Goal: Transaction & Acquisition: Obtain resource

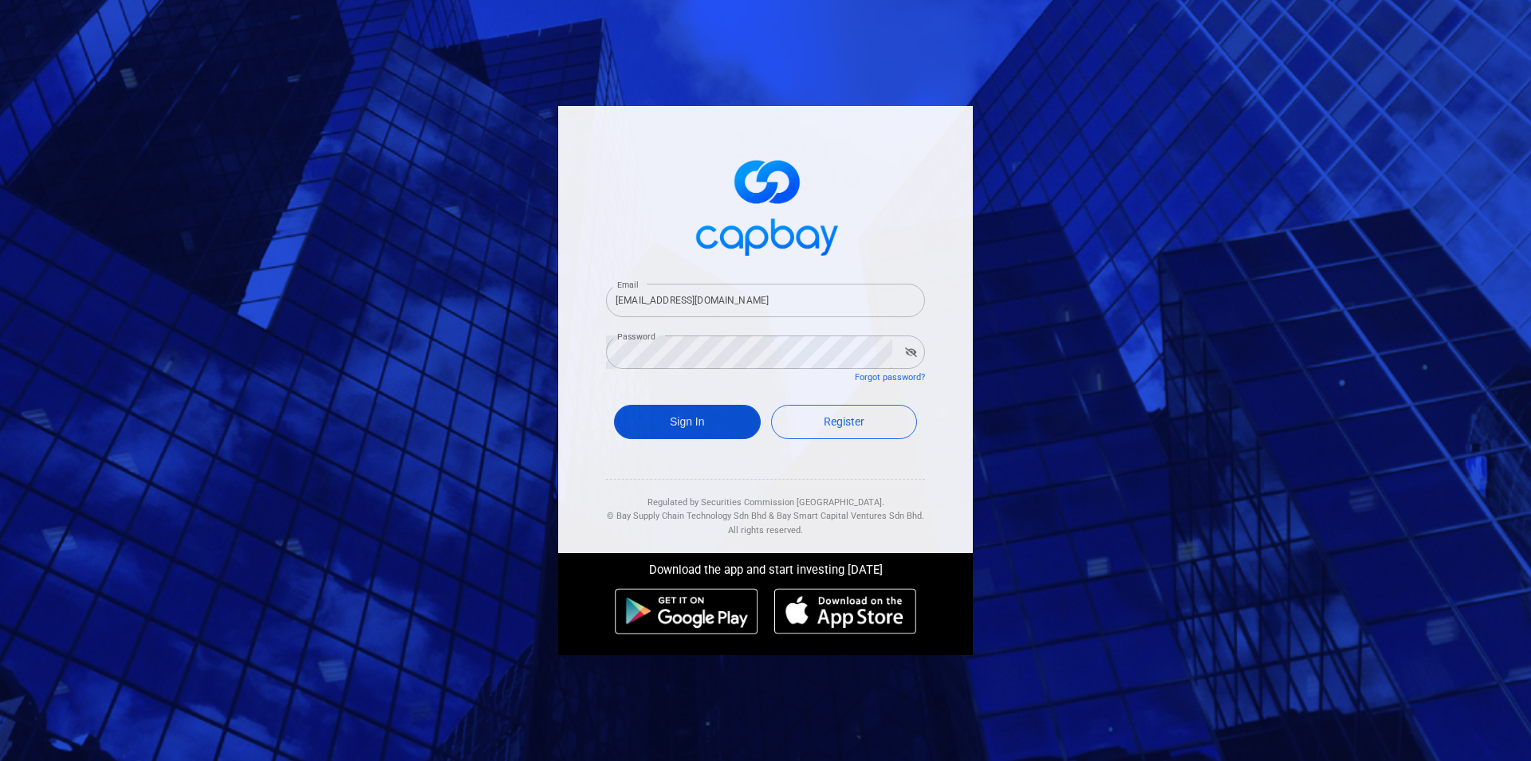
click at [700, 433] on button "Sign In" at bounding box center [687, 422] width 147 height 34
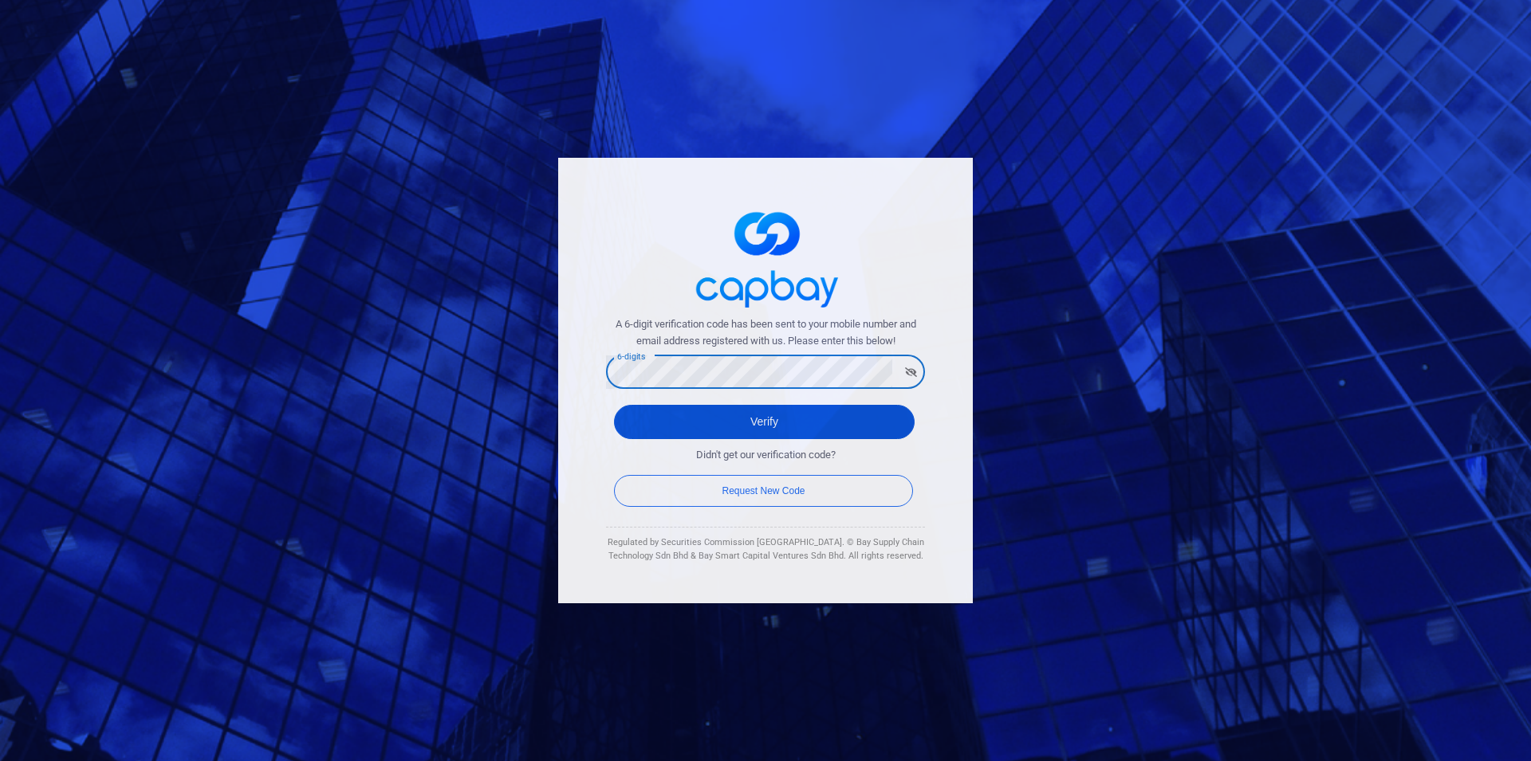
click at [791, 409] on button "Verify" at bounding box center [764, 422] width 301 height 34
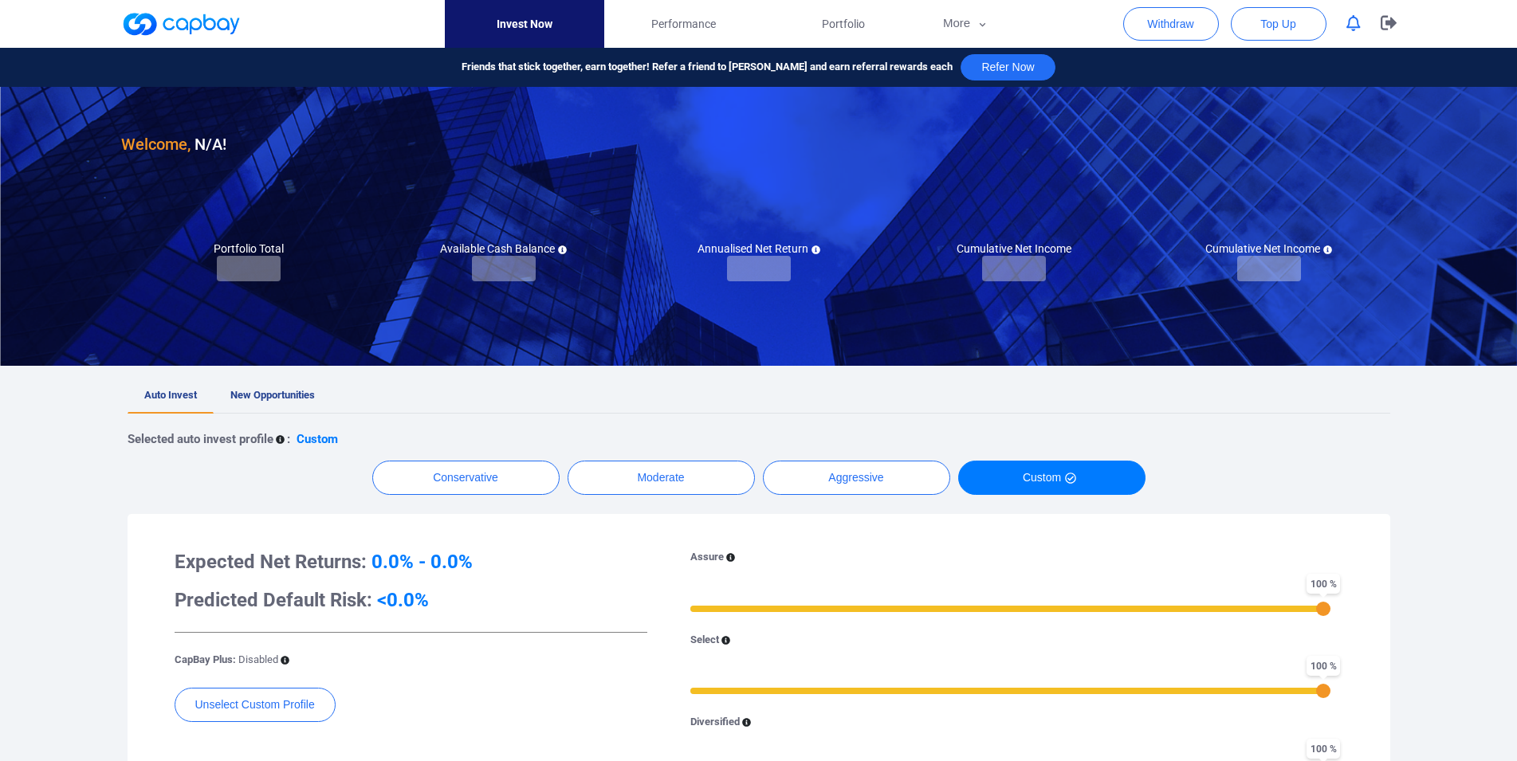
checkbox input "true"
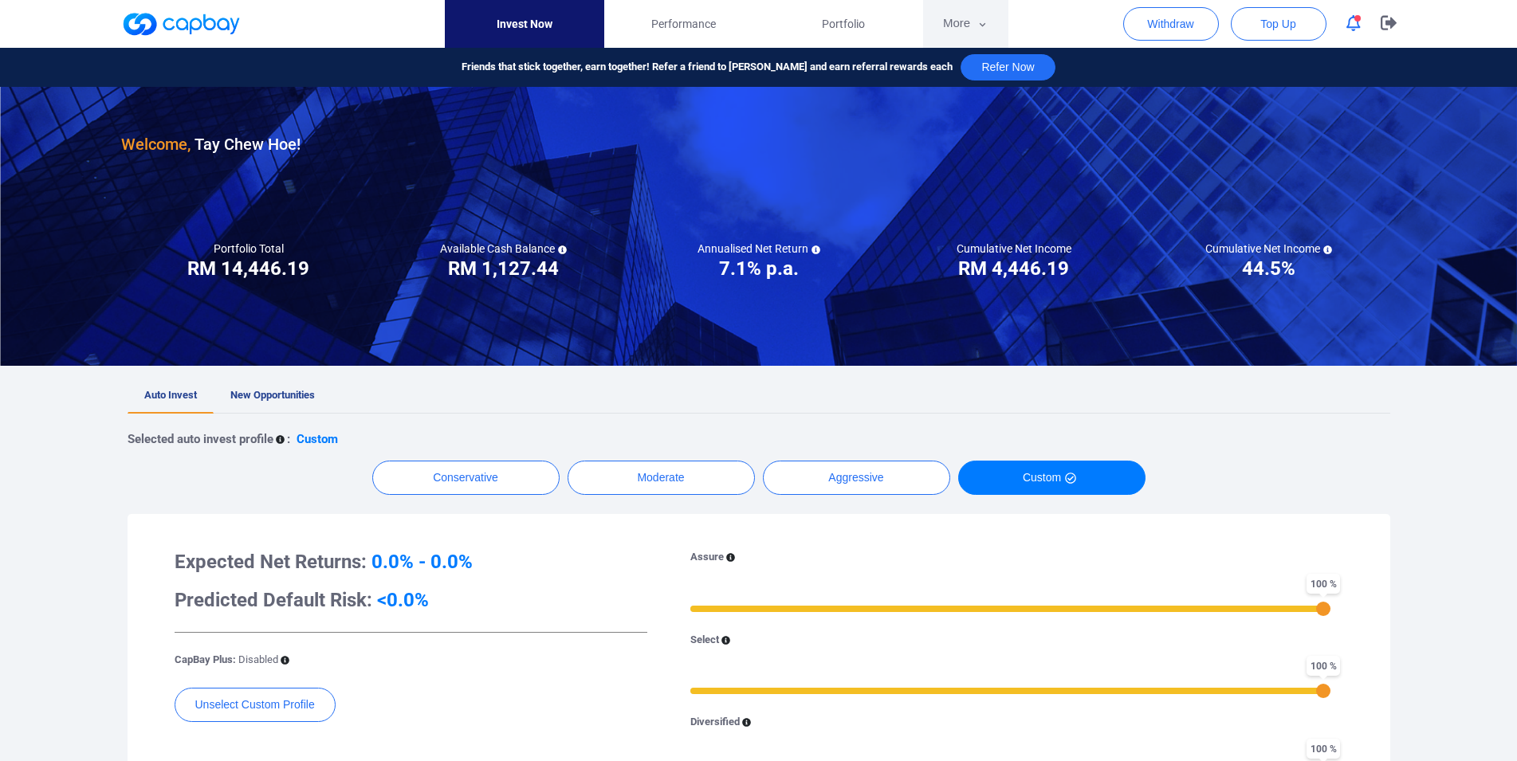
click at [962, 25] on button "More" at bounding box center [965, 24] width 85 height 48
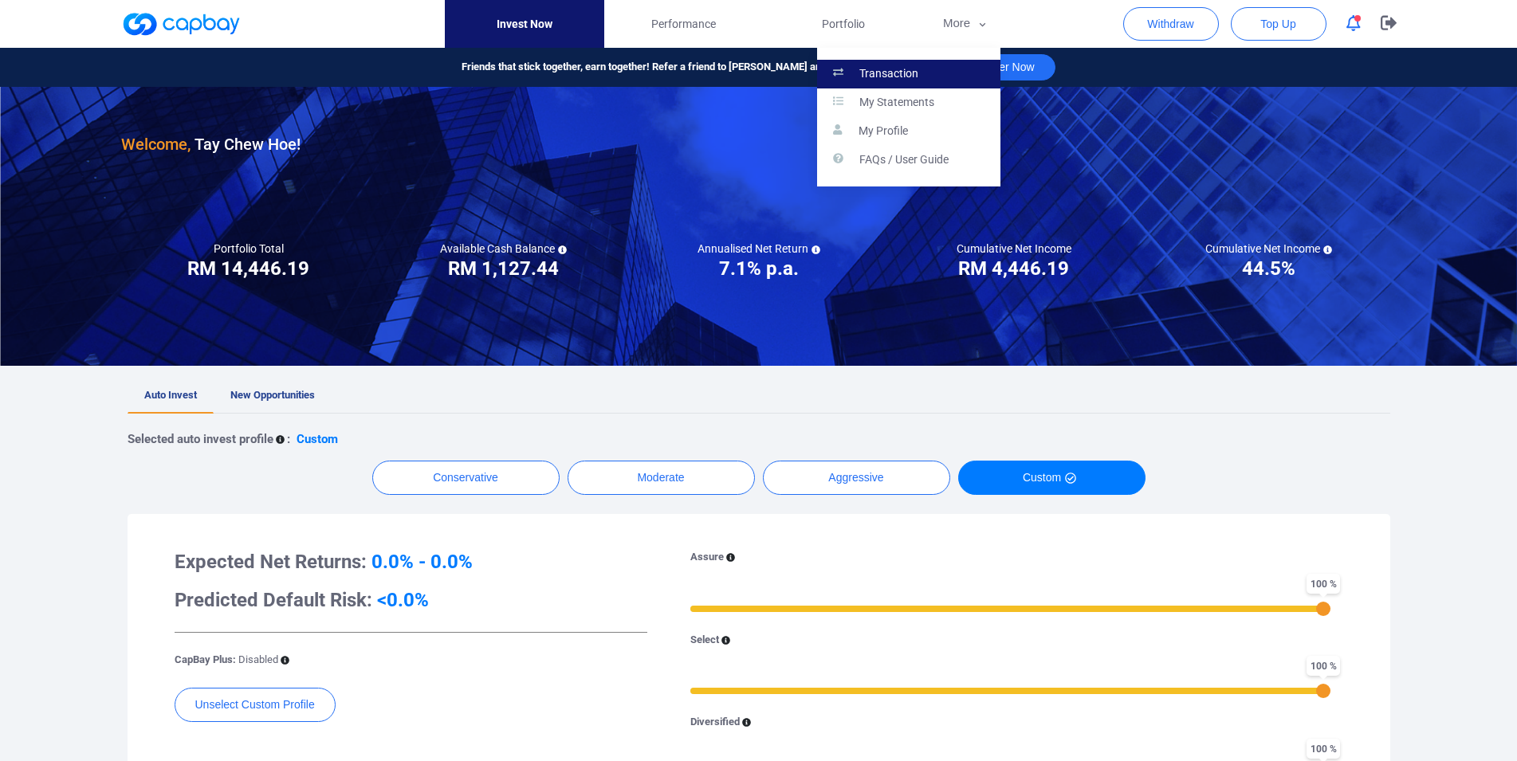
click at [917, 64] on link "Transaction" at bounding box center [908, 74] width 183 height 29
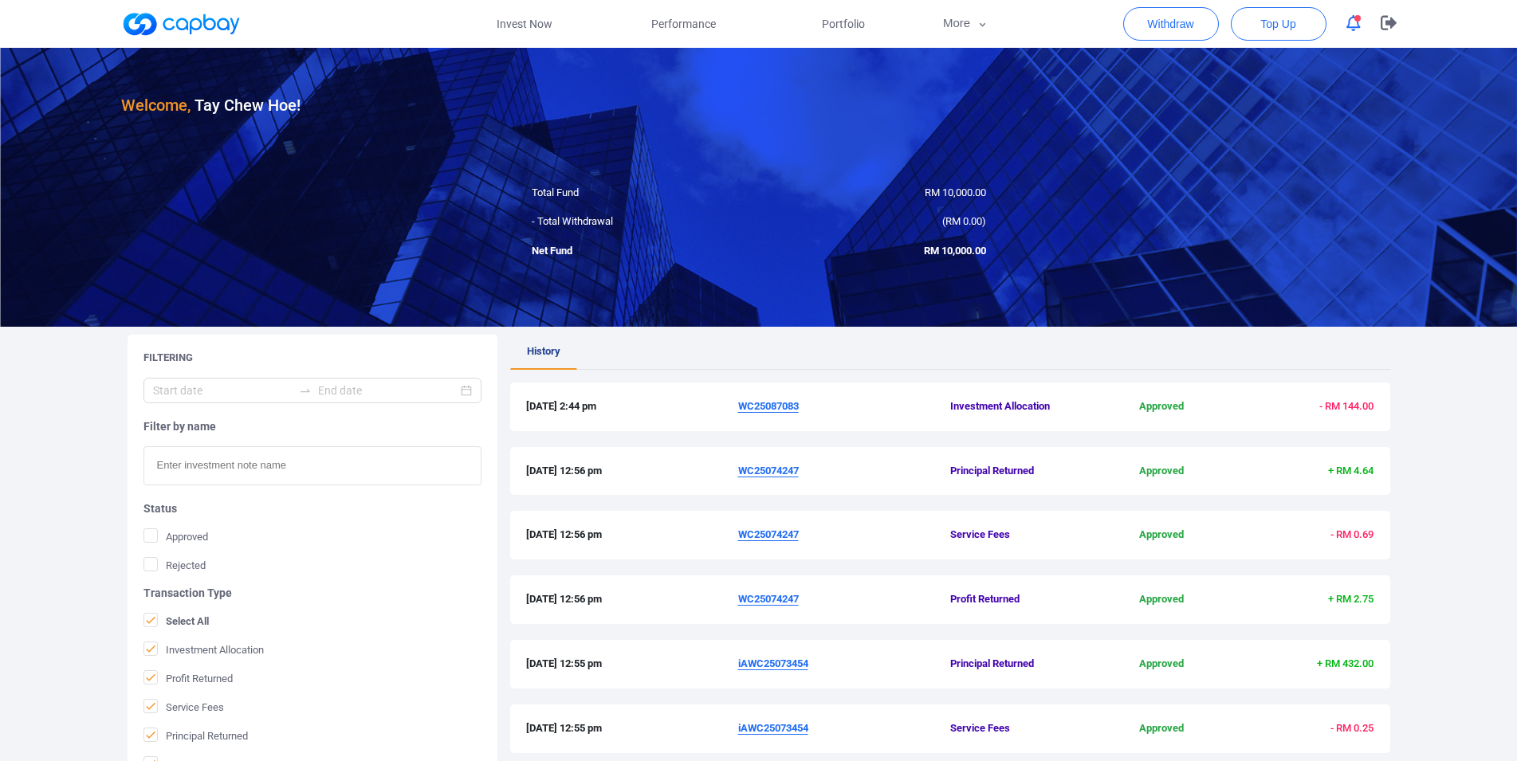
scroll to position [379, 0]
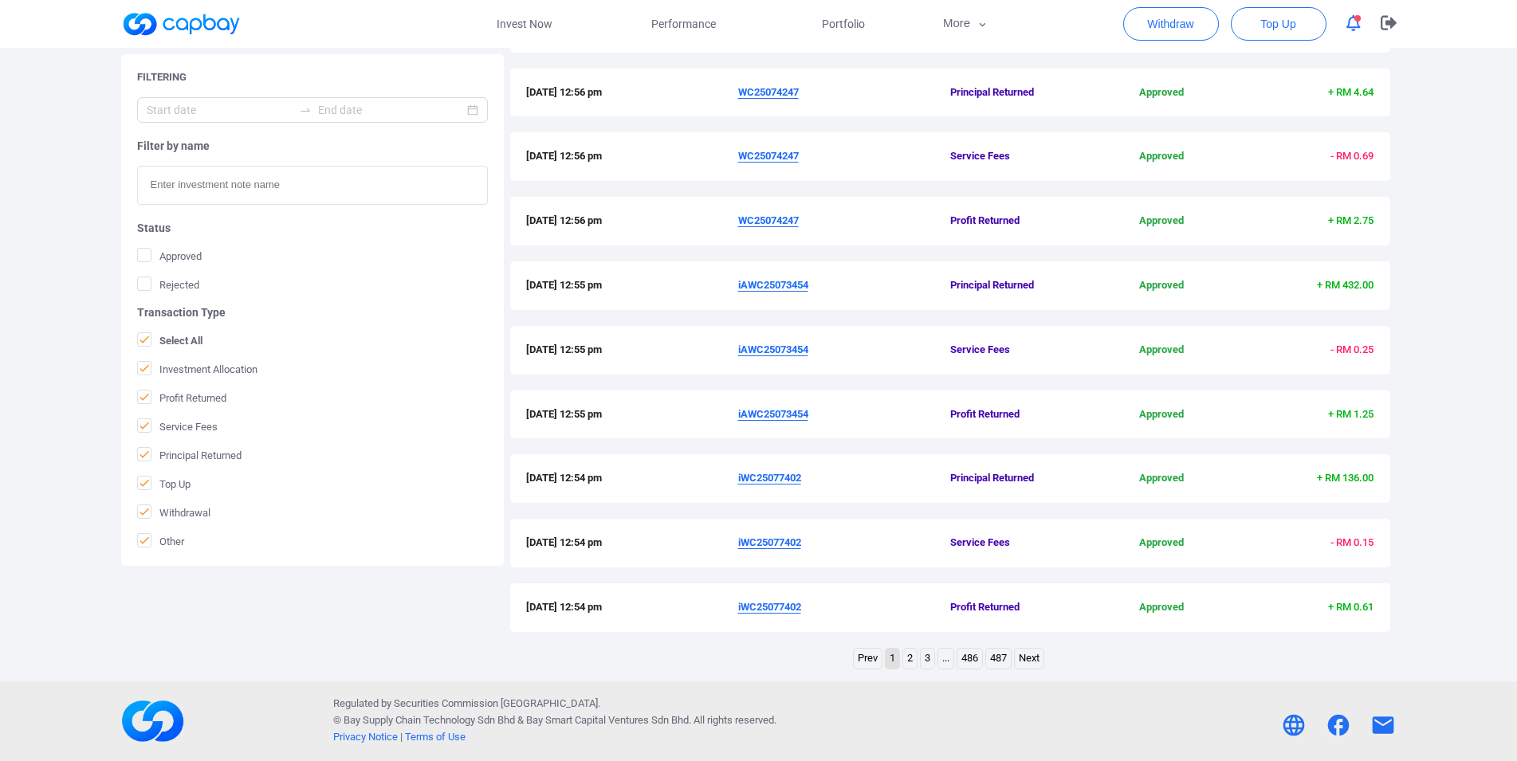
click at [910, 665] on link "2" at bounding box center [910, 659] width 14 height 20
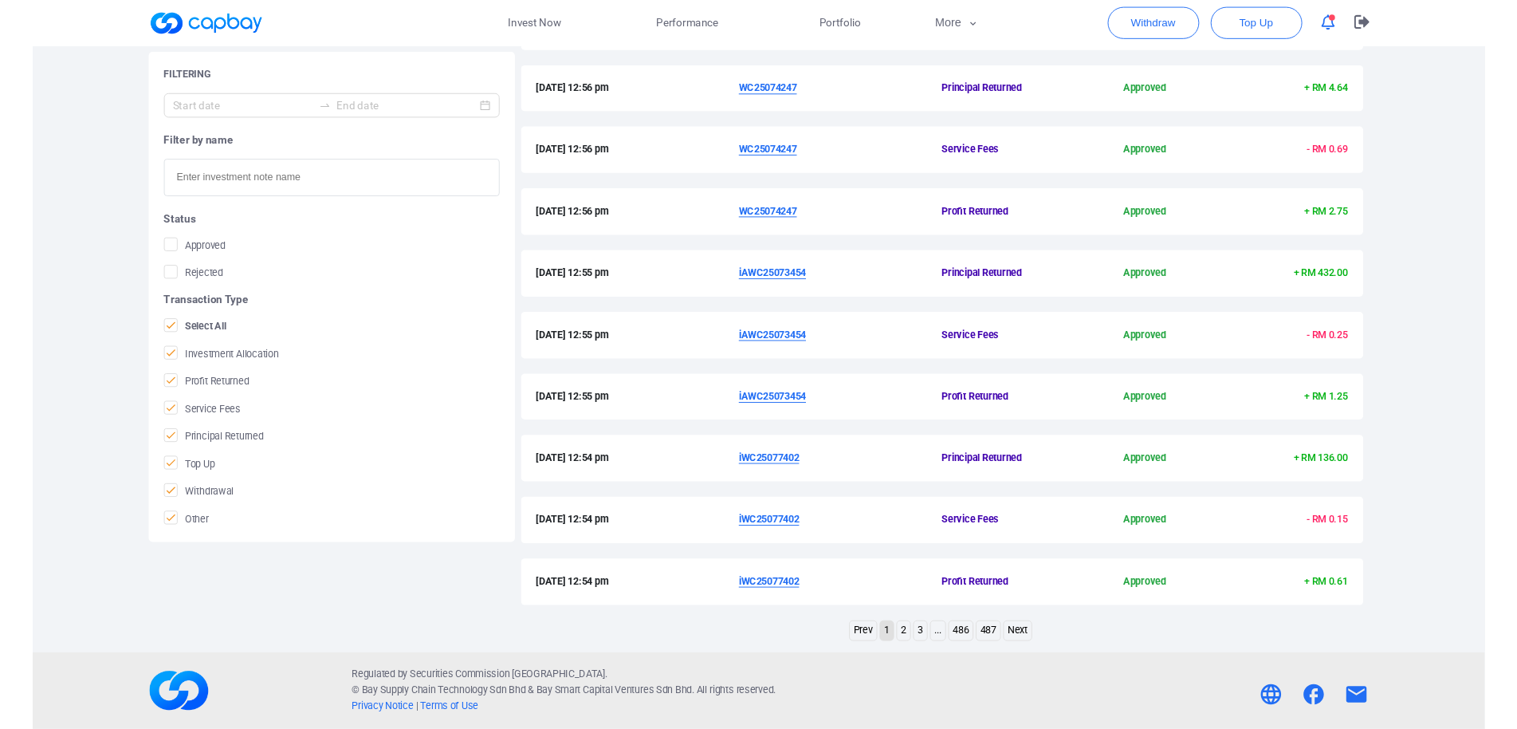
scroll to position [174, 0]
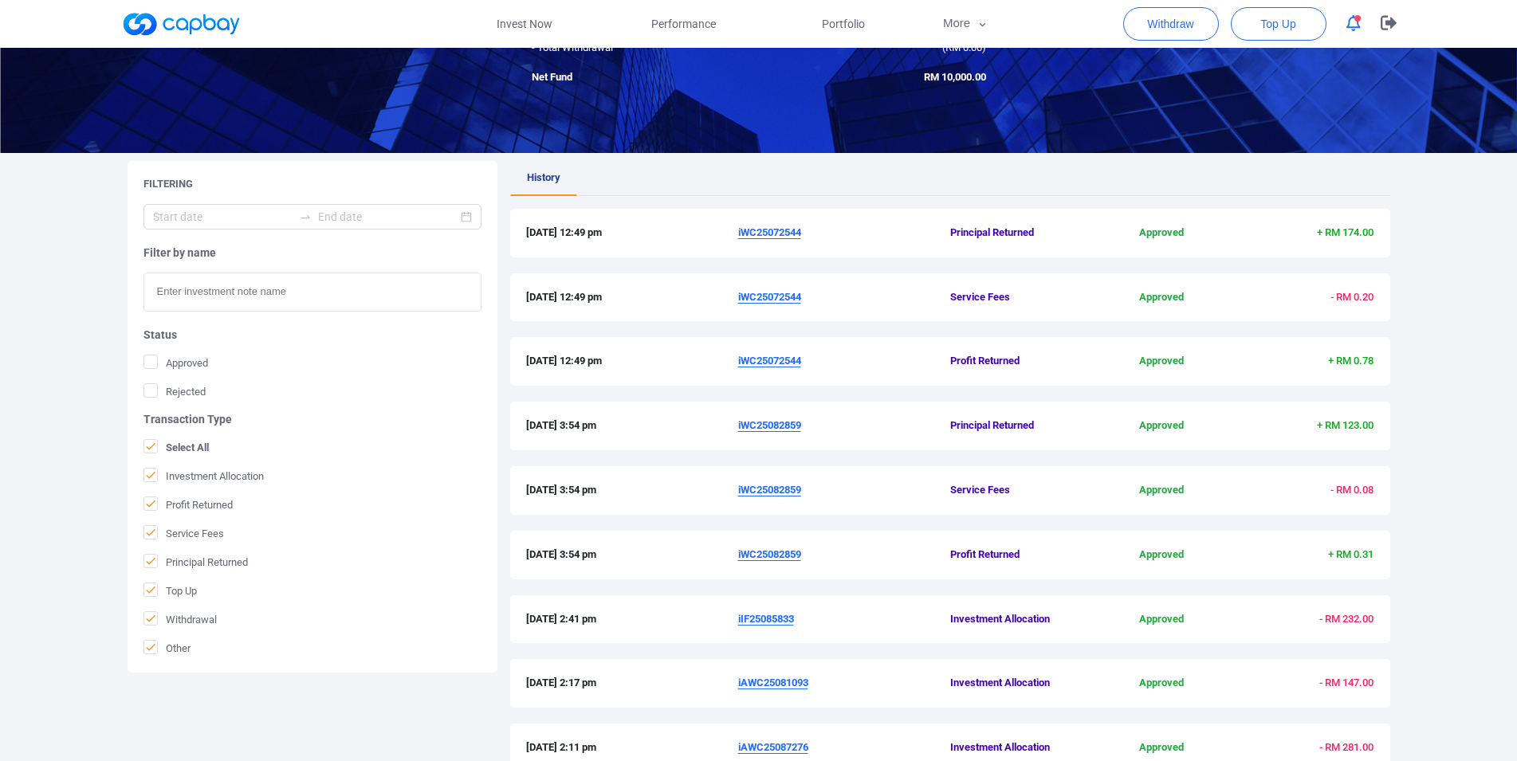
click at [773, 362] on u "iWC25072544" at bounding box center [769, 361] width 63 height 12
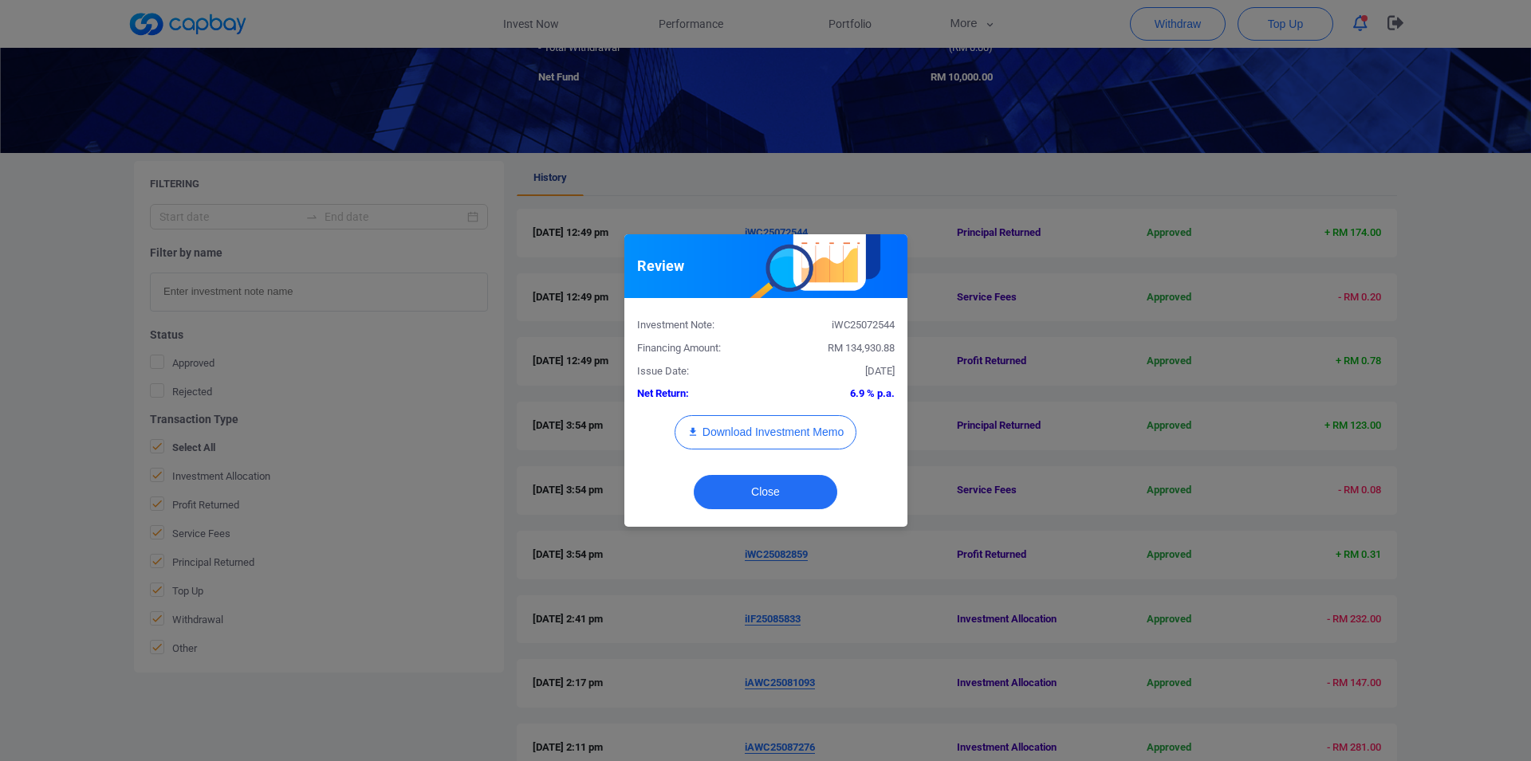
click at [860, 321] on div "iWC25072544" at bounding box center [835, 325] width 141 height 17
copy div "iWC25072544"
click at [0, 427] on div "Review Investment Note: iWC25072544 Financing Amount: RM 134,930.88 Issue Date:…" at bounding box center [765, 380] width 1531 height 761
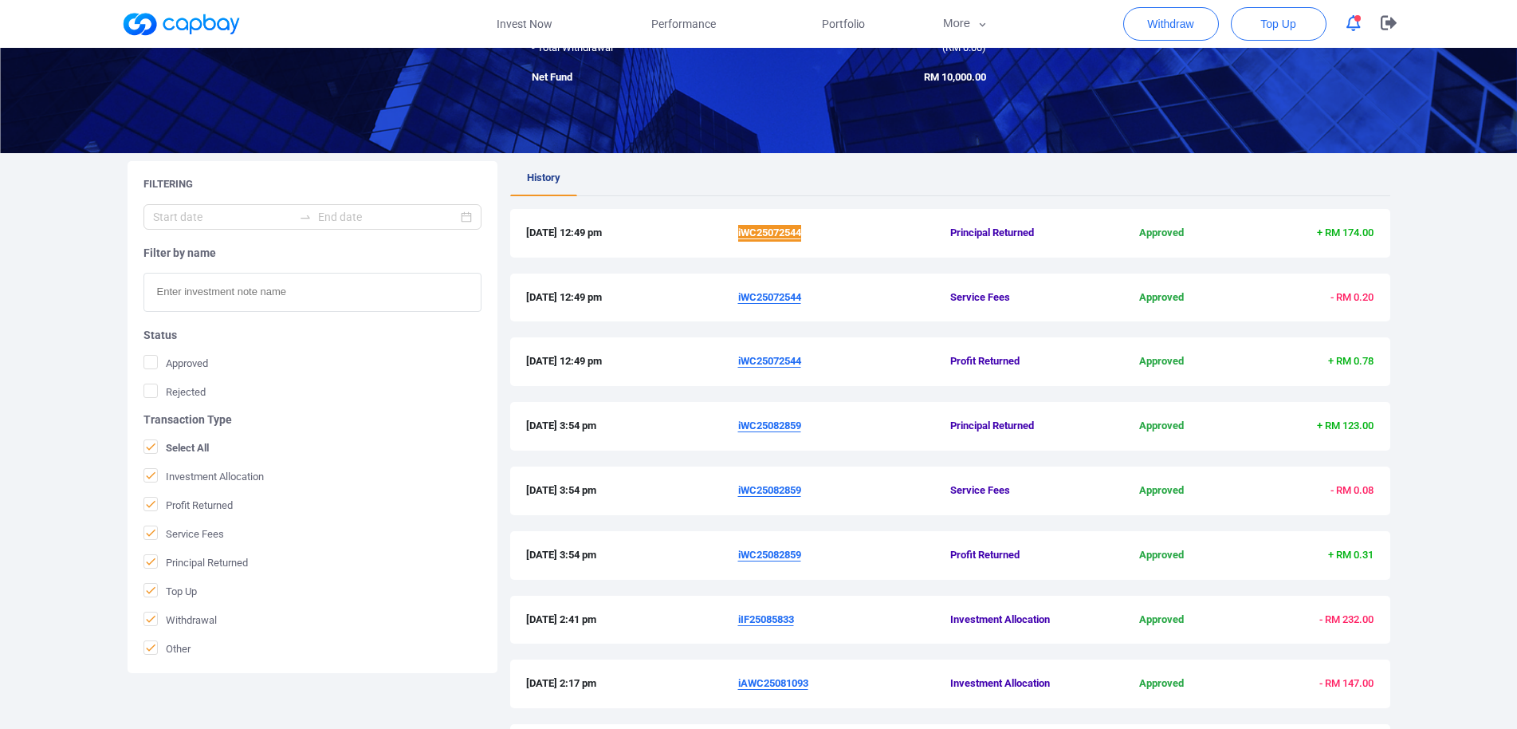
scroll to position [411, 0]
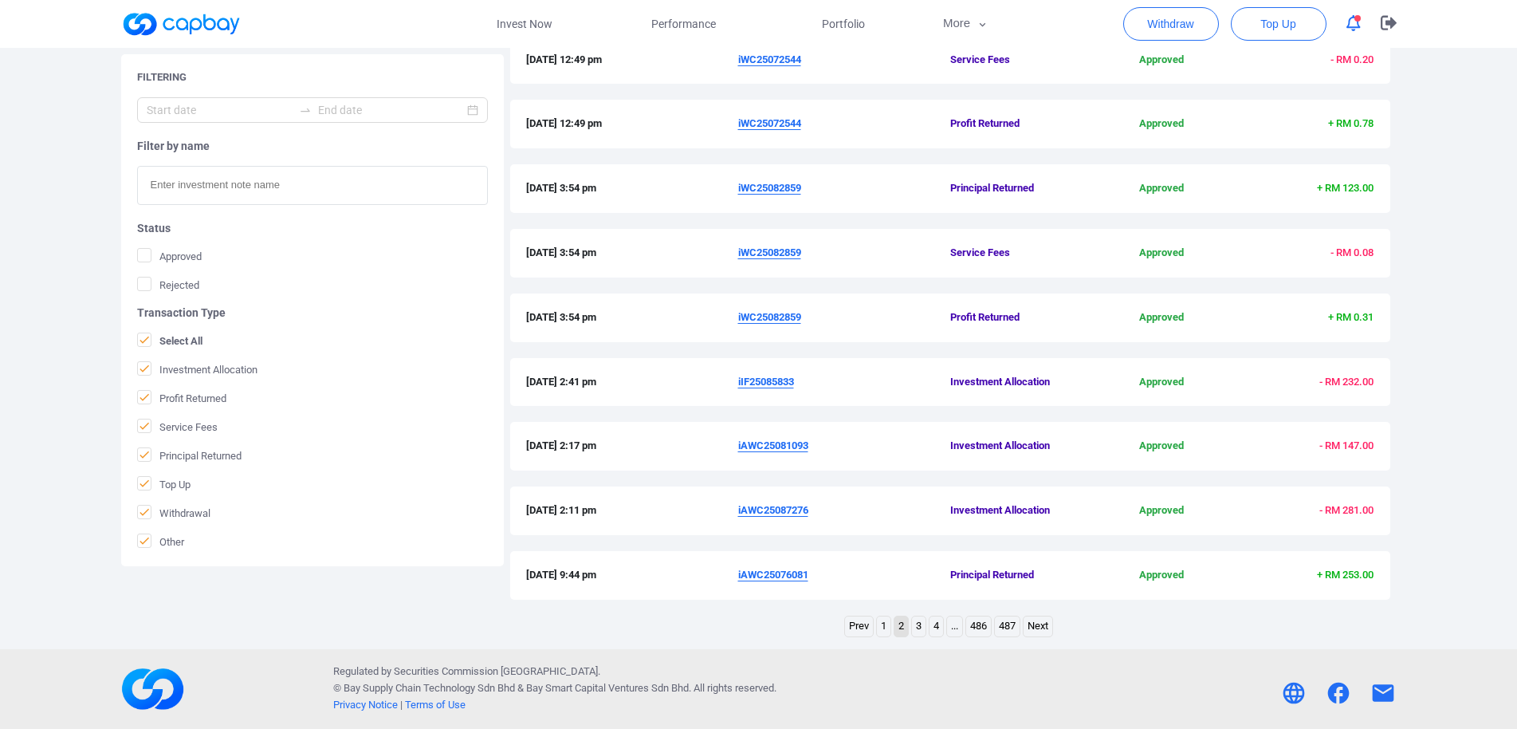
click at [885, 625] on link "1" at bounding box center [884, 626] width 14 height 20
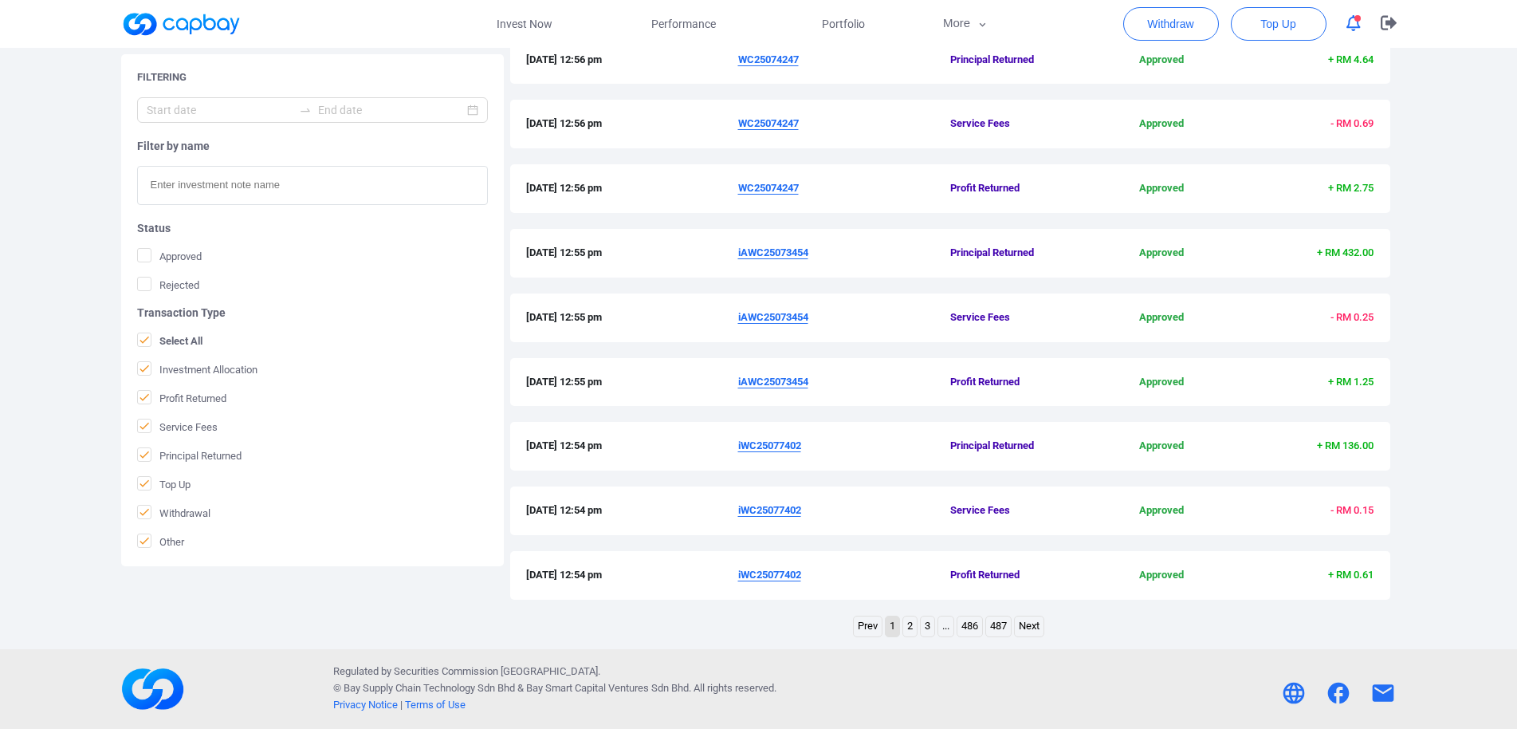
click at [761, 576] on u "iWC25077402" at bounding box center [769, 574] width 63 height 12
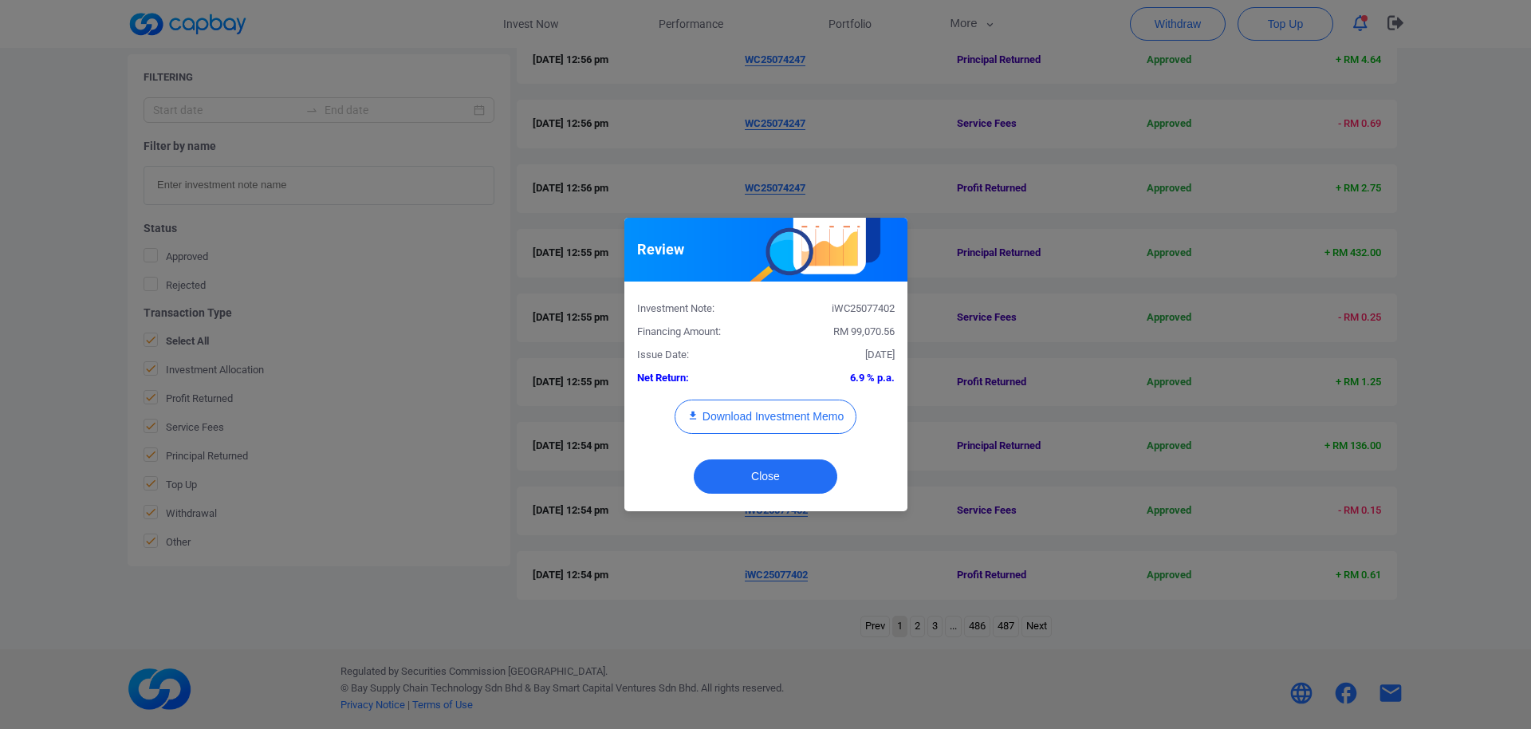
click at [866, 306] on div "iWC25077402" at bounding box center [835, 309] width 141 height 17
copy div "iWC25077402"
click at [0, 454] on div "Review Investment Note: iWC25077402 Financing Amount: RM 99,070.56 Issue Date: …" at bounding box center [765, 364] width 1531 height 729
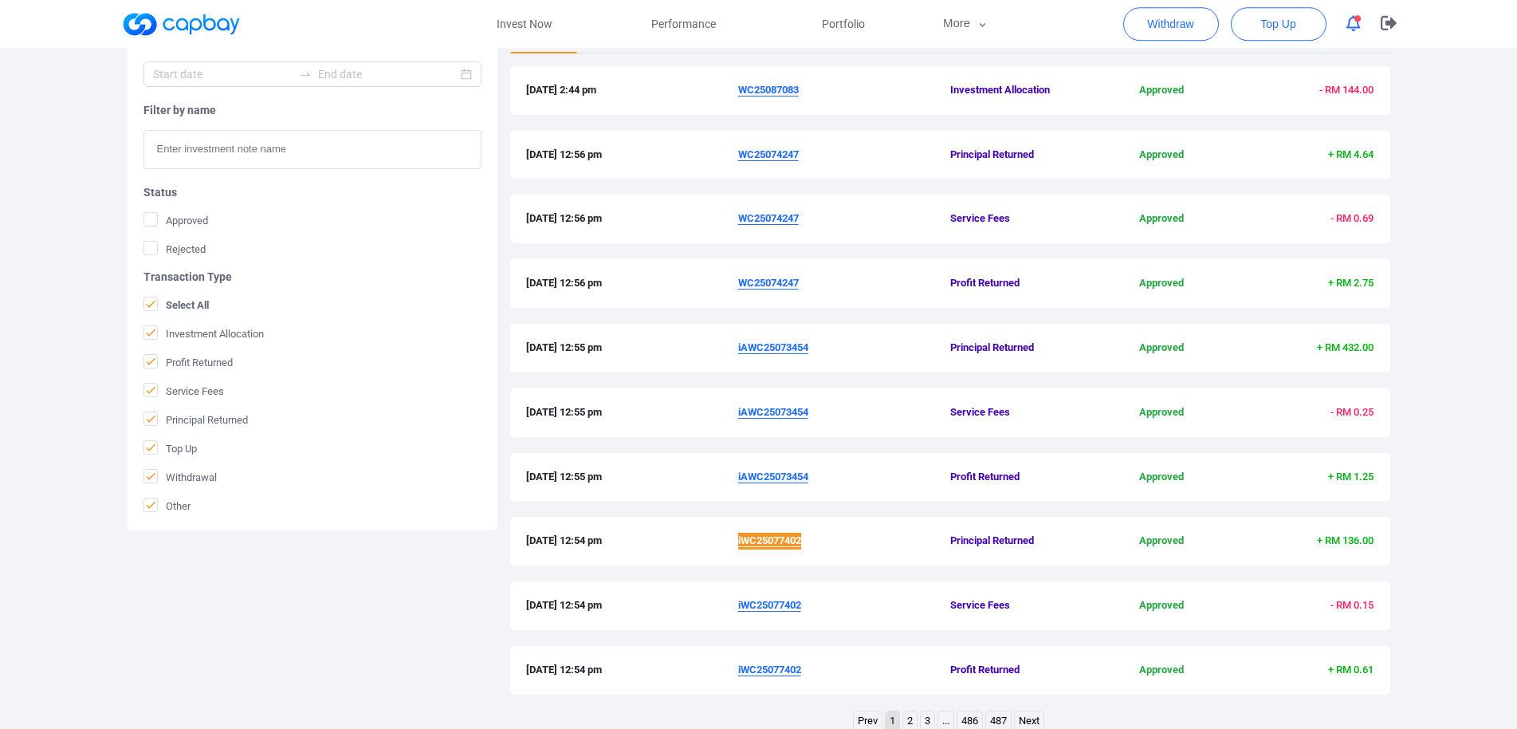
scroll to position [249, 0]
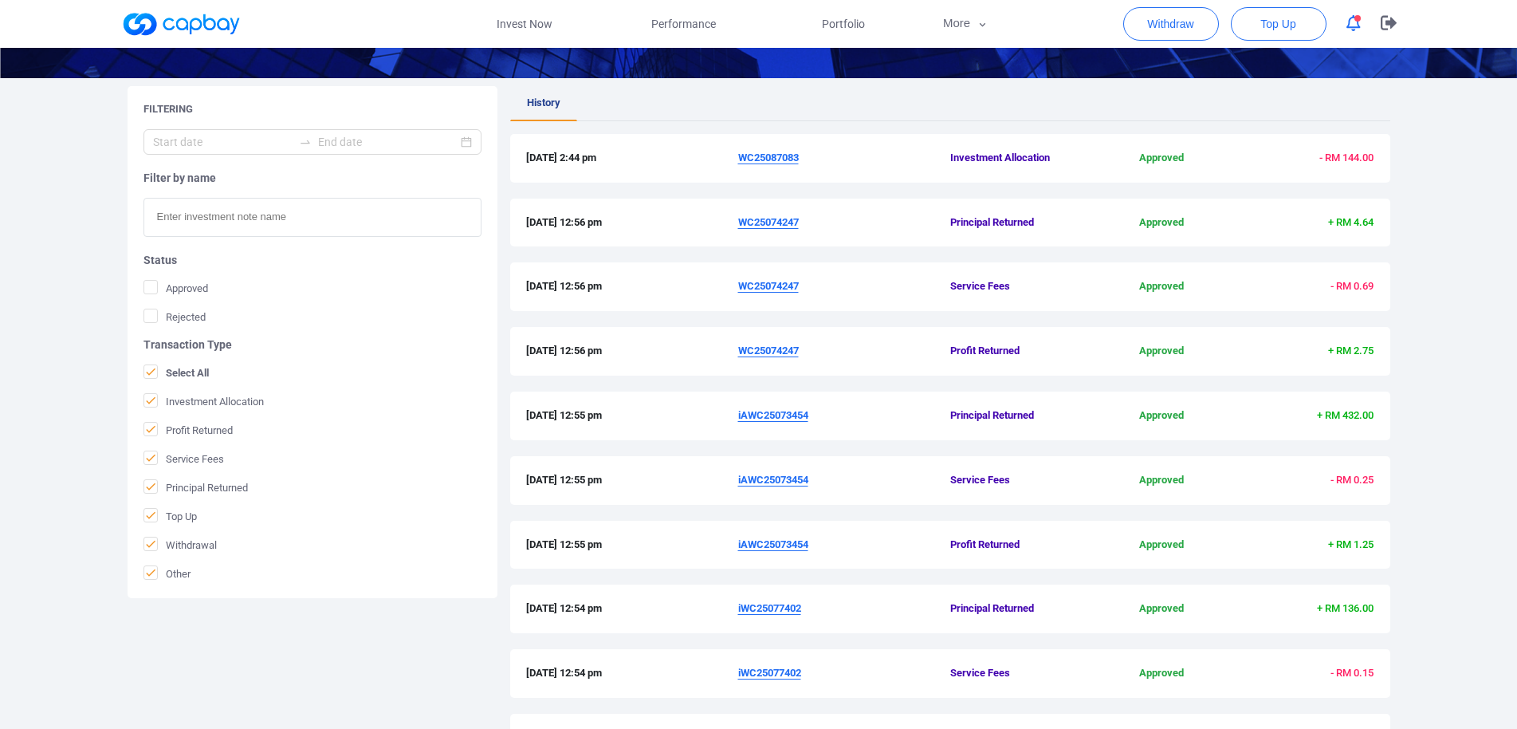
click at [784, 545] on u "iAWC25073454" at bounding box center [773, 544] width 70 height 12
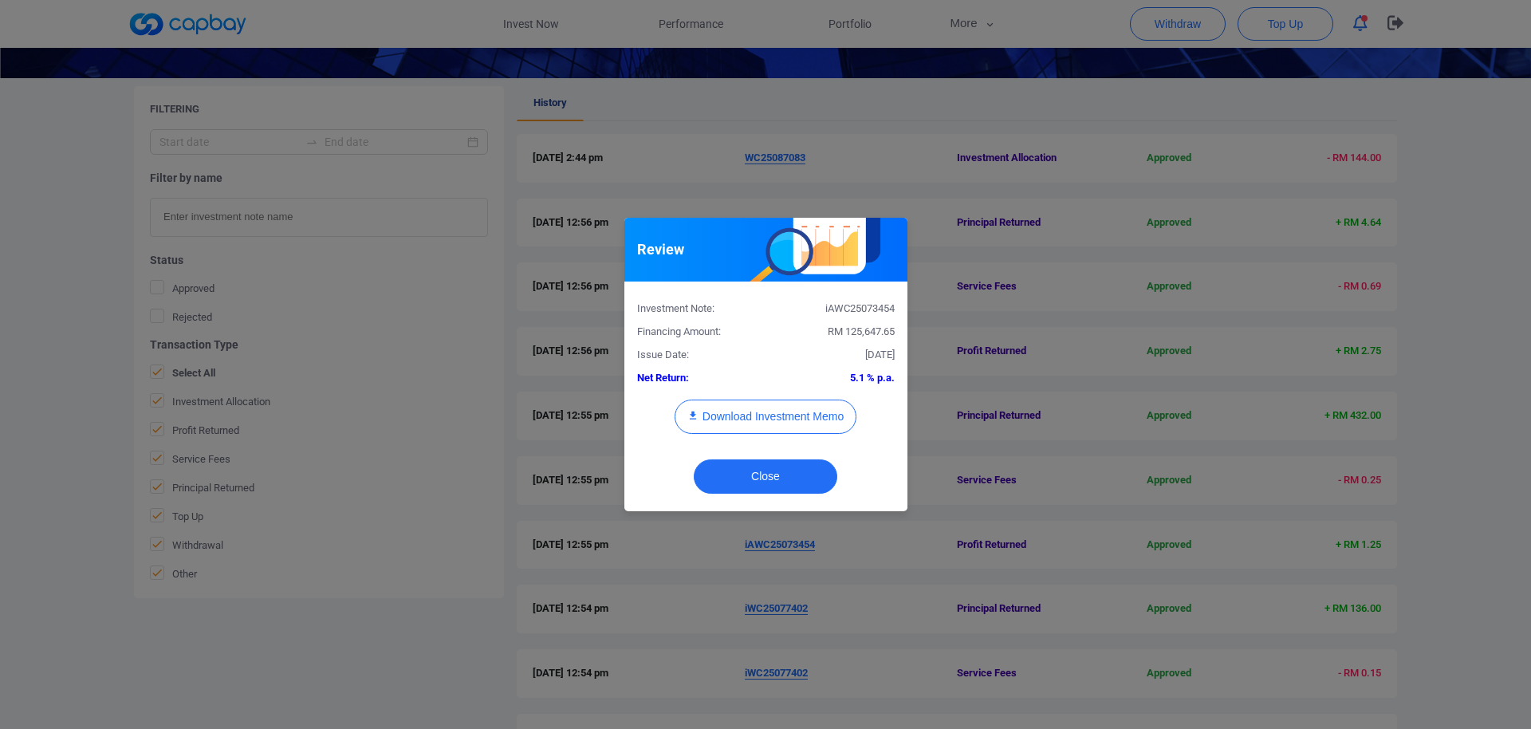
click at [860, 303] on div "iAWC25073454" at bounding box center [835, 309] width 141 height 17
copy div "iAWC25073454"
click at [6, 416] on div "Review Investment Note: iAWC25073454 Financing Amount: RM 125,647.65 Issue Date…" at bounding box center [765, 364] width 1531 height 729
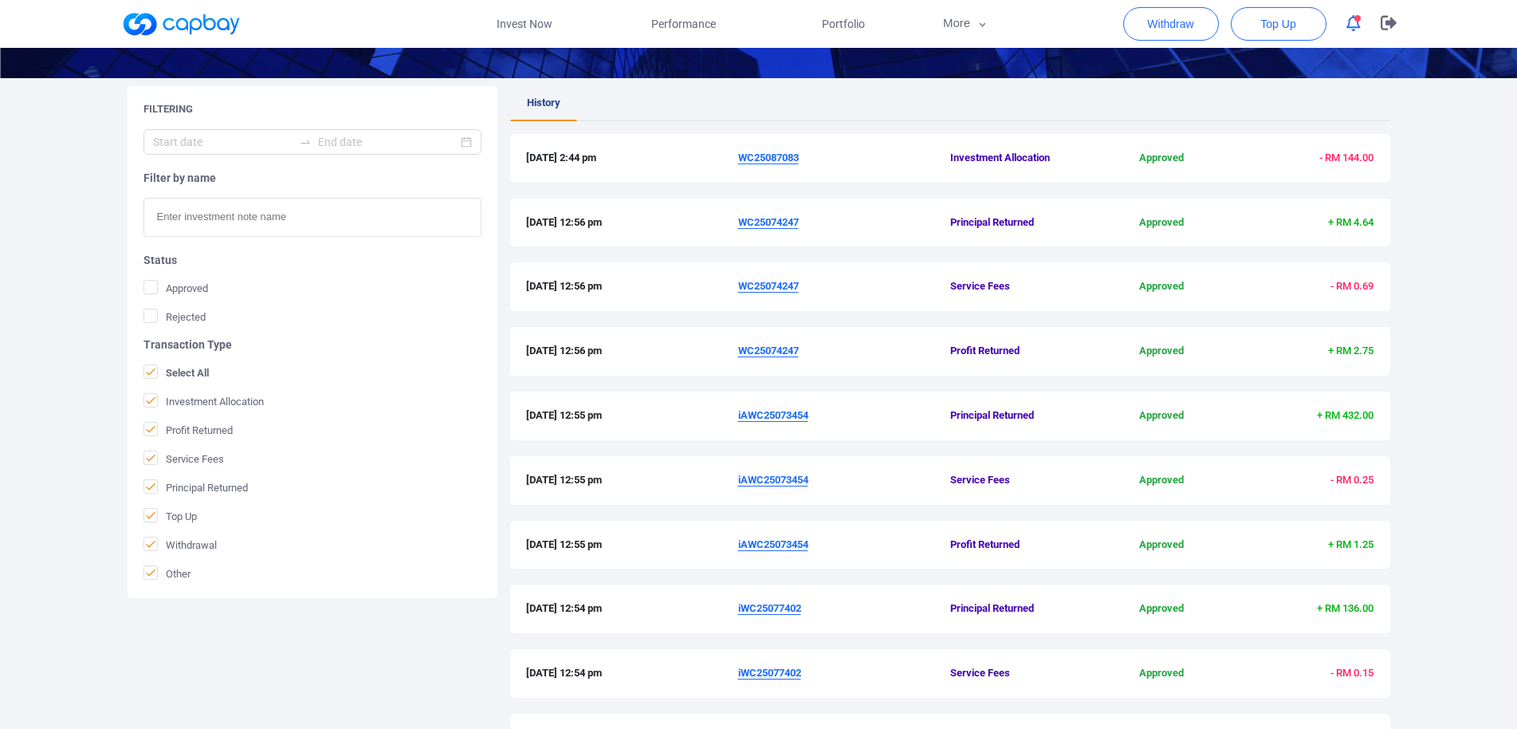
click at [768, 356] on u "WC25074247" at bounding box center [768, 350] width 61 height 12
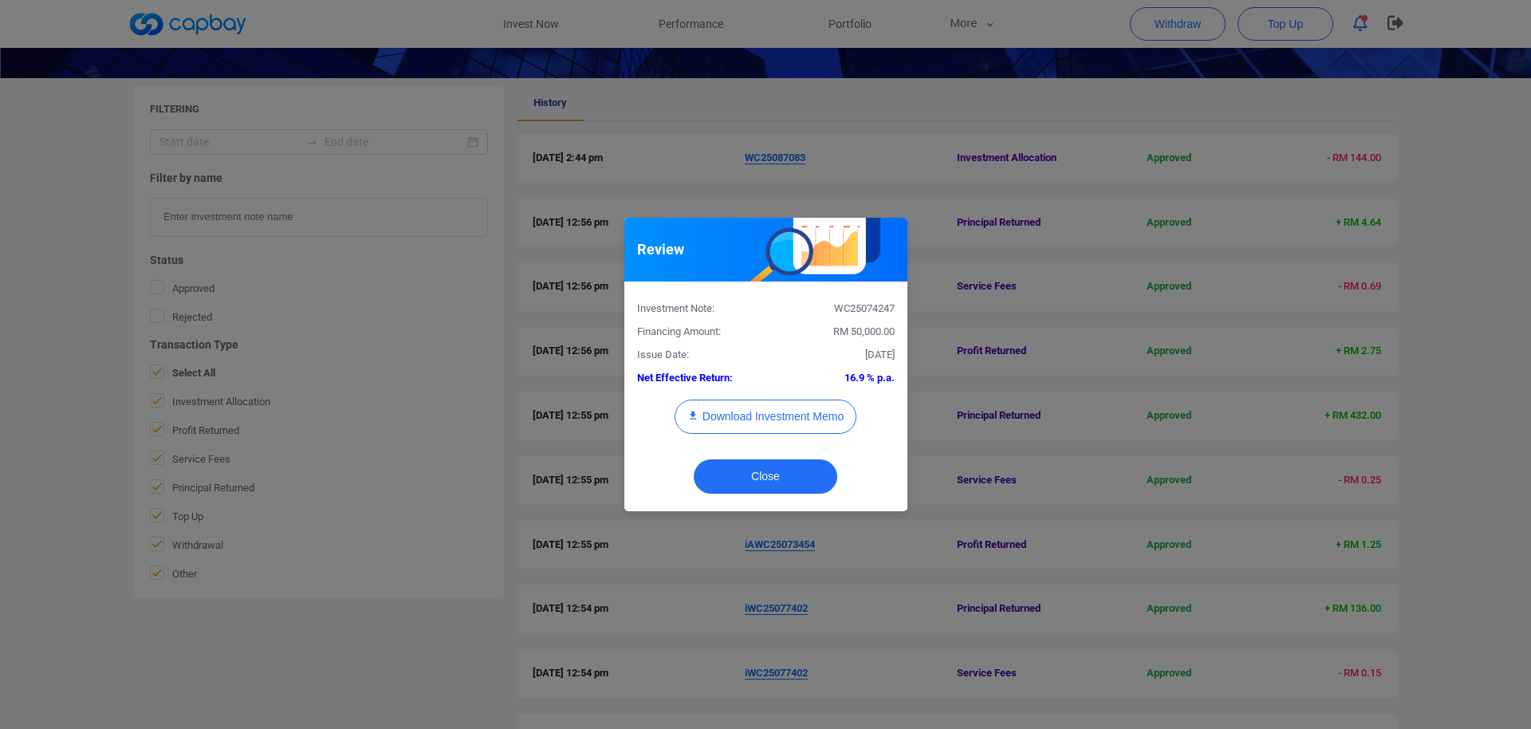
click at [871, 310] on div "WC25074247" at bounding box center [835, 309] width 141 height 17
copy div "WC25074247"
click at [0, 304] on div "Review Investment Note: WC25074247 Financing Amount: RM 50,000.00 Issue Date: […" at bounding box center [765, 364] width 1531 height 729
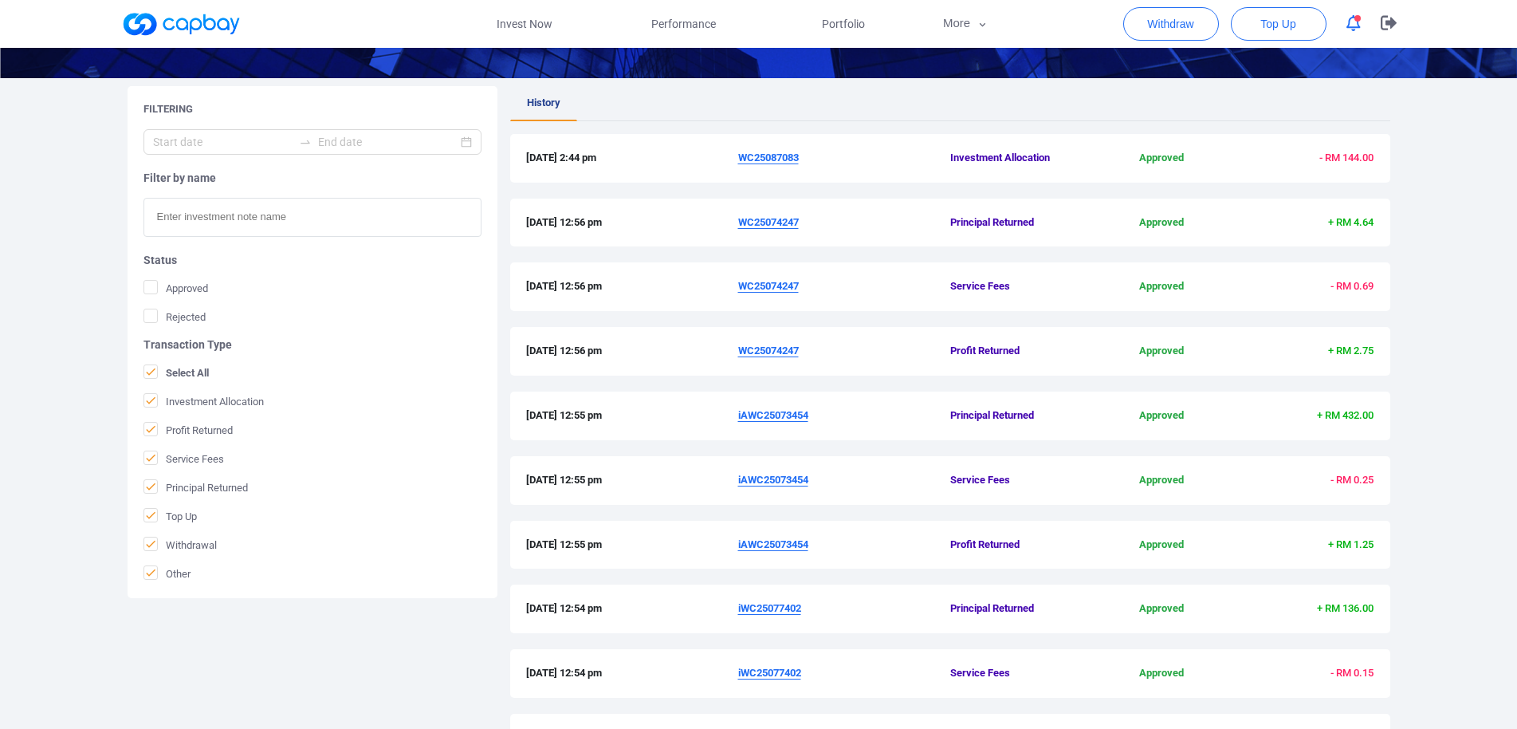
scroll to position [0, 0]
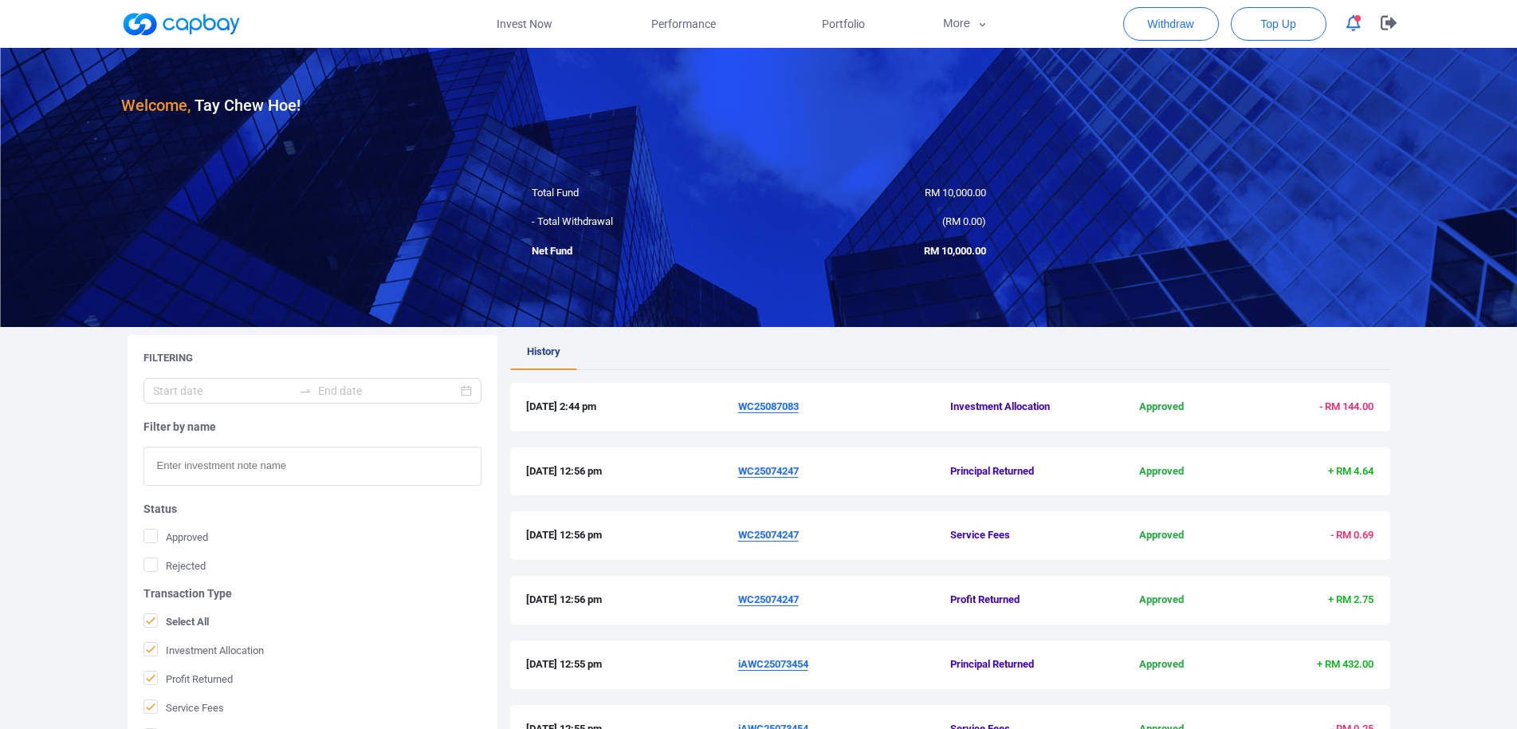
click at [765, 405] on u "WC25087083" at bounding box center [768, 406] width 61 height 12
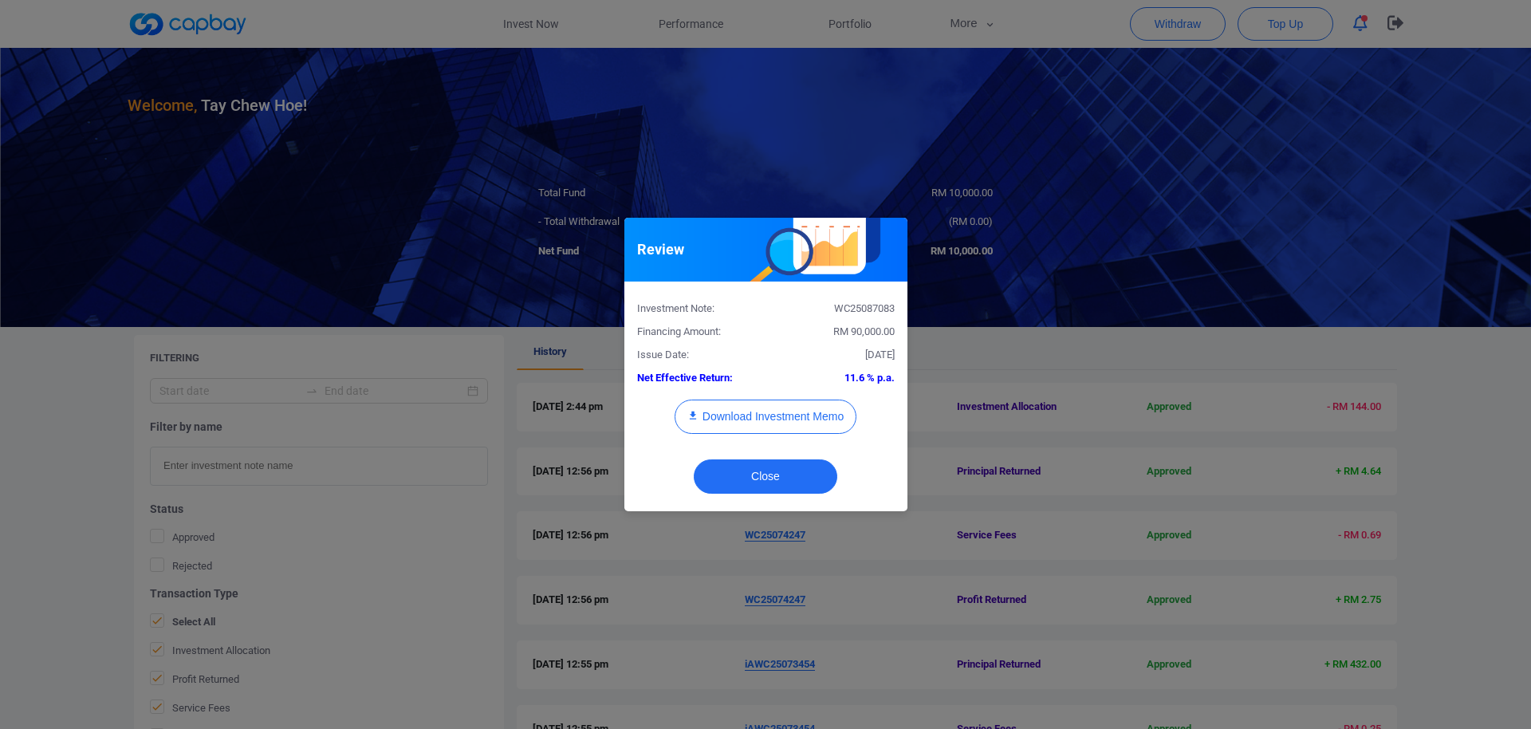
click at [867, 305] on div "WC25087083" at bounding box center [835, 309] width 141 height 17
copy div "WC25087083"
click at [796, 410] on button "Download Investment Memo" at bounding box center [766, 416] width 182 height 34
click at [1004, 310] on div "Review Investment Note: WC25087083 Financing Amount: RM 90,000.00 Issue Date: […" at bounding box center [765, 364] width 1531 height 729
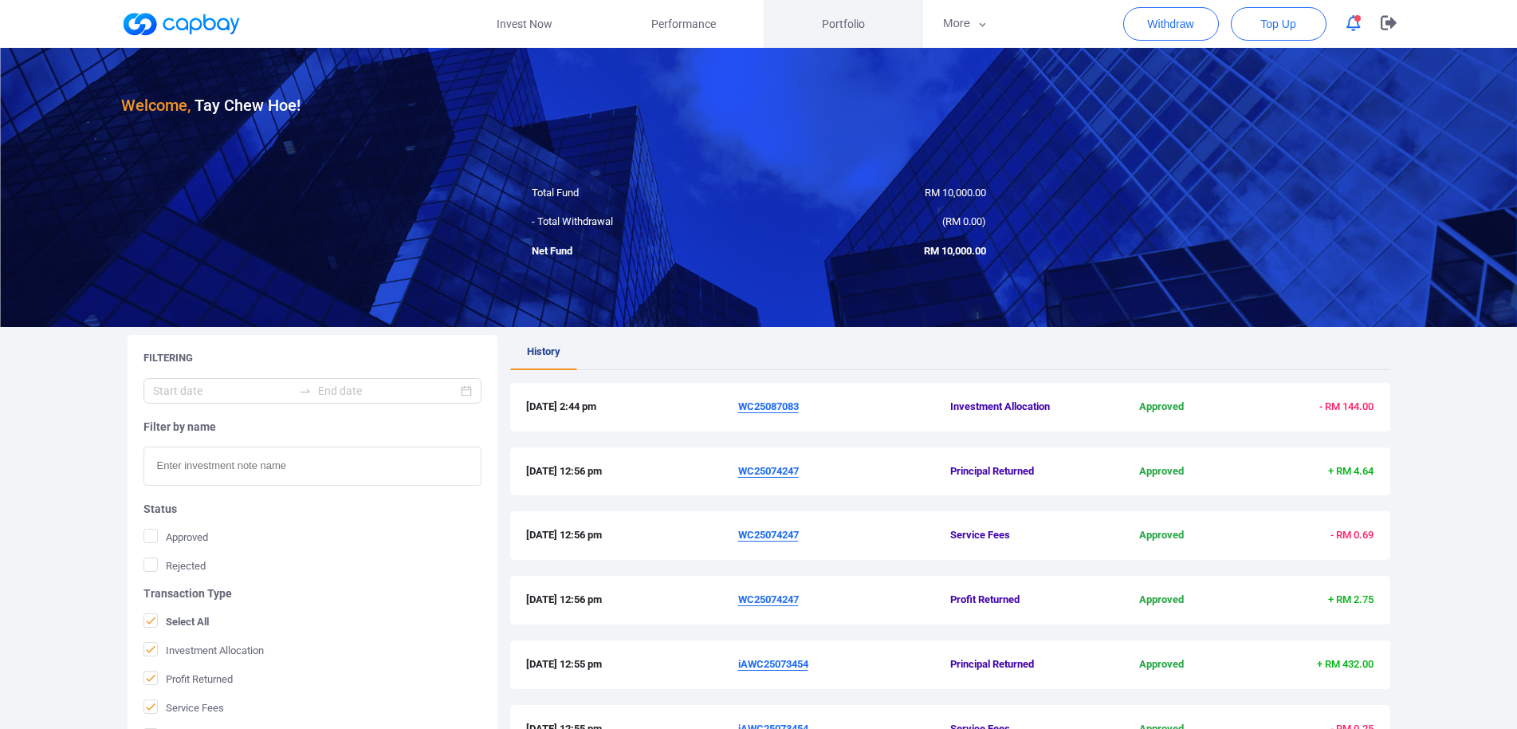
click at [823, 24] on span "Portfolio" at bounding box center [843, 24] width 43 height 18
